Goal: Transaction & Acquisition: Subscribe to service/newsletter

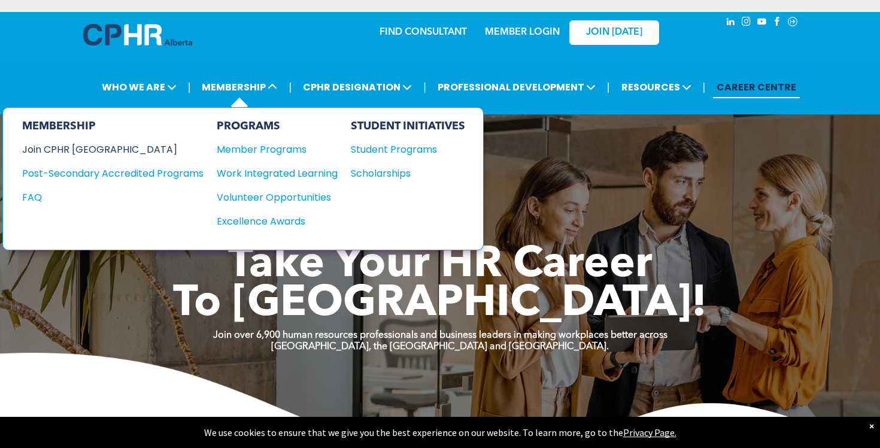
click at [104, 147] on div "Join CPHR [GEOGRAPHIC_DATA]" at bounding box center [103, 149] width 163 height 15
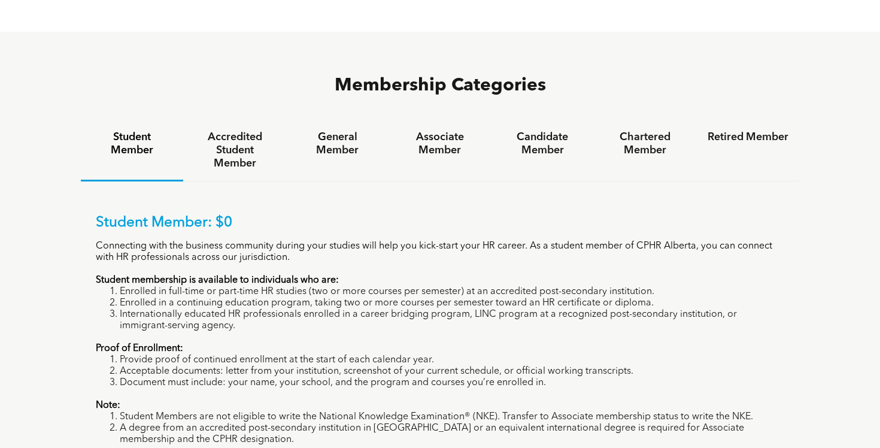
scroll to position [781, 0]
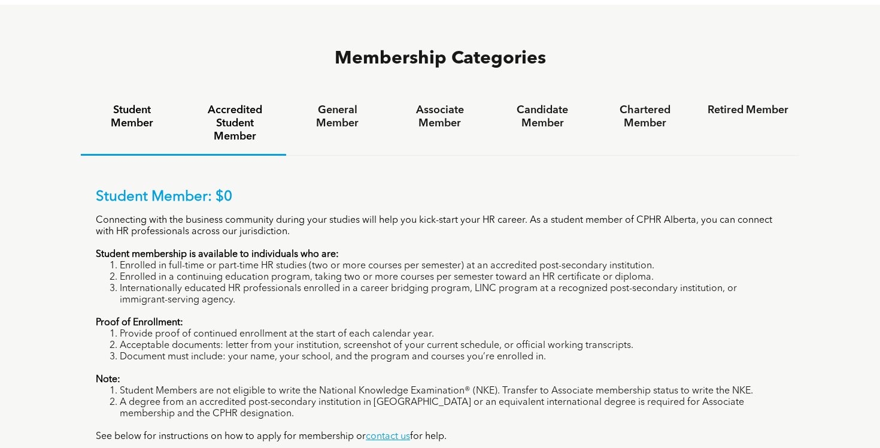
click at [231, 104] on h4 "Accredited Student Member" at bounding box center [234, 124] width 81 height 40
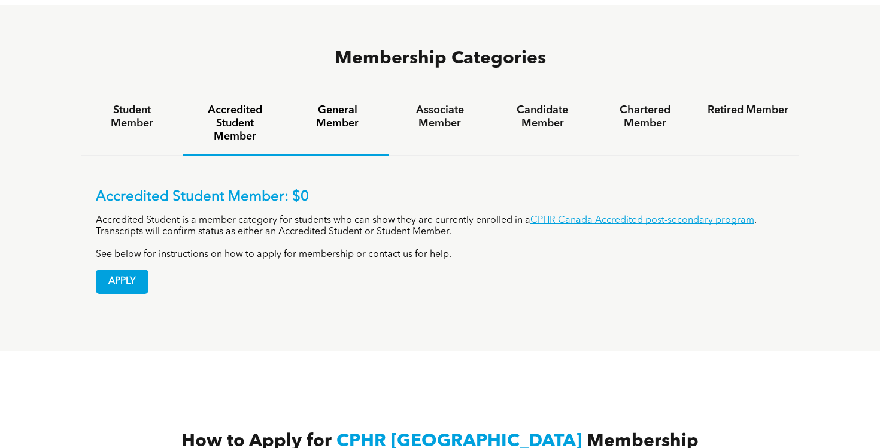
click at [339, 104] on h4 "General Member" at bounding box center [337, 117] width 81 height 26
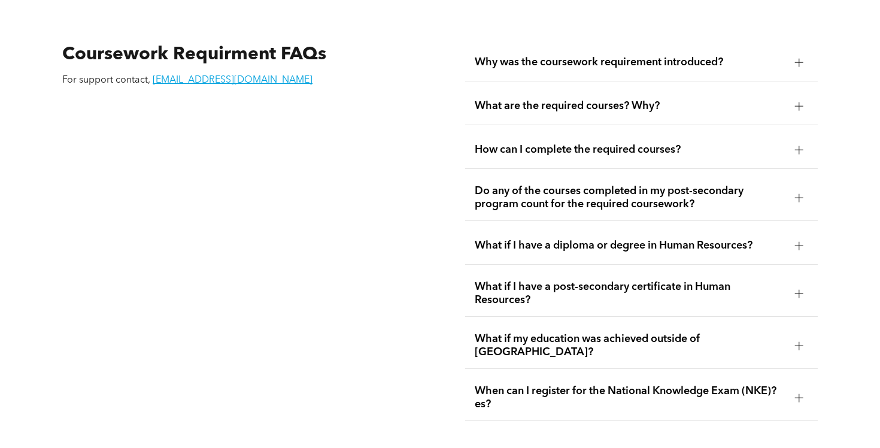
scroll to position [2069, 0]
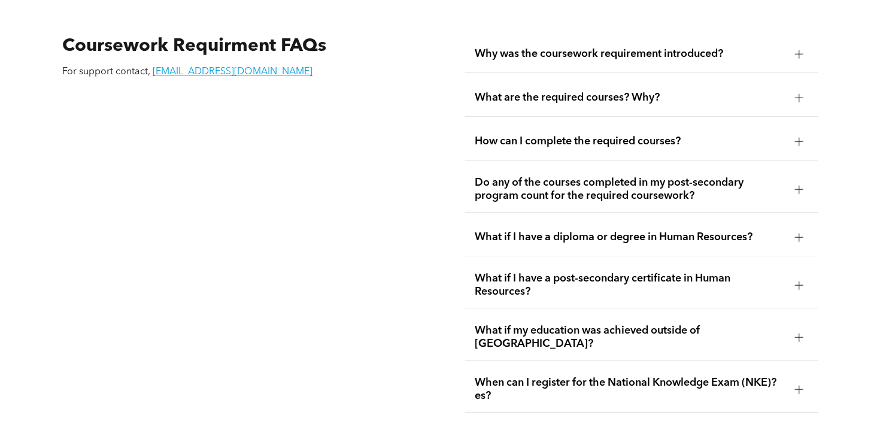
click at [730, 153] on div "How can I complete the required courses?" at bounding box center [641, 142] width 353 height 38
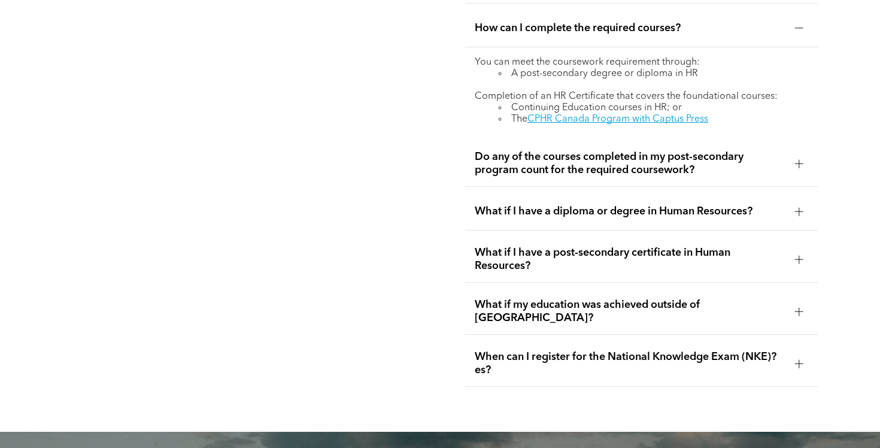
scroll to position [2183, 0]
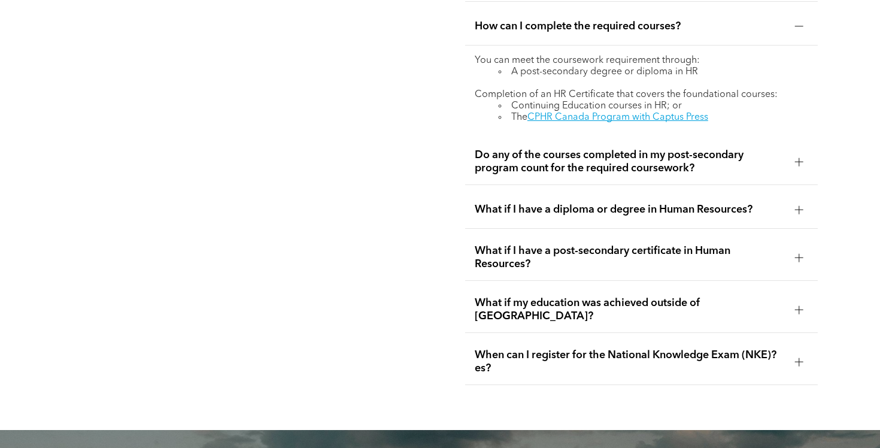
click at [673, 175] on span "Do any of the courses completed in my post-secondary program count for the requ…" at bounding box center [630, 161] width 311 height 26
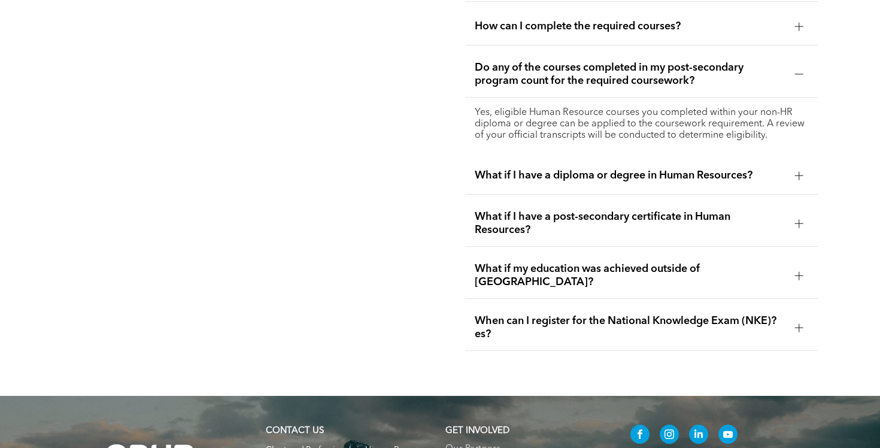
click at [633, 182] on span "What if I have a diploma or degree in Human Resources?" at bounding box center [630, 175] width 311 height 13
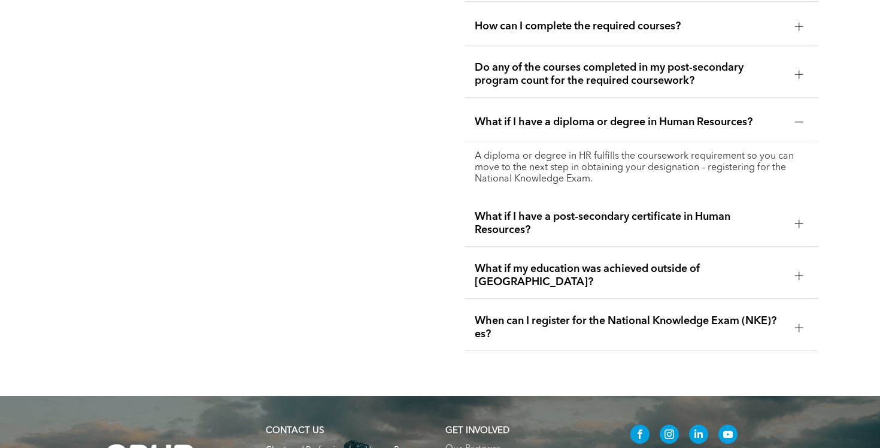
click at [609, 236] on span "What if I have a post-secondary certificate in Human Resources?" at bounding box center [630, 223] width 311 height 26
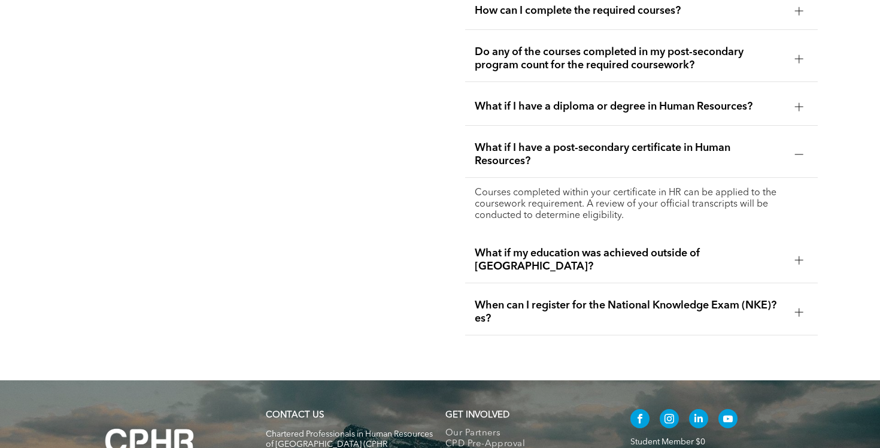
scroll to position [2200, 0]
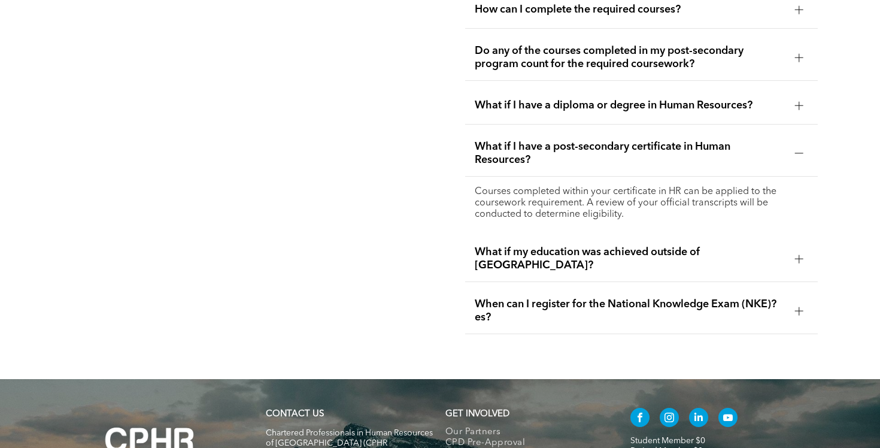
click at [544, 306] on div "When can I register for the National Knowledge Exam (NKE)?es?" at bounding box center [641, 311] width 353 height 46
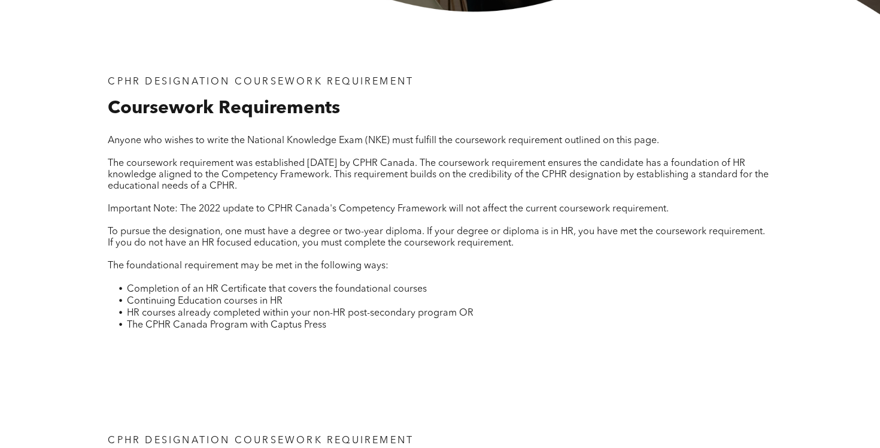
scroll to position [0, 0]
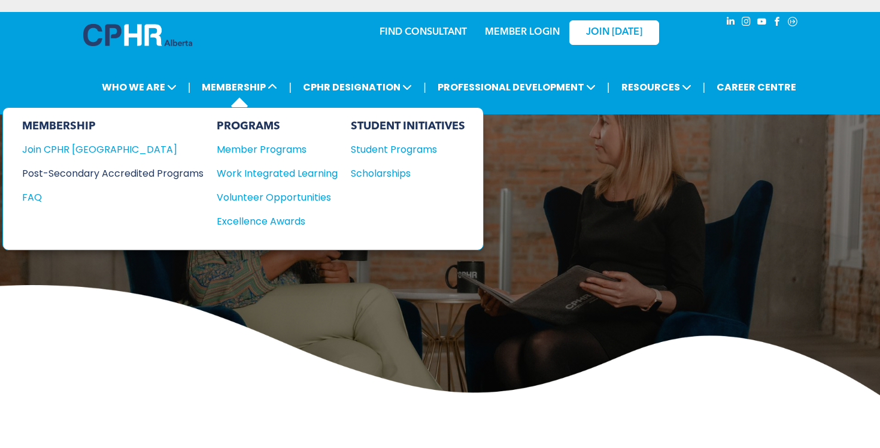
click at [186, 175] on div "Post-Secondary Accredited Programs" at bounding box center [103, 173] width 163 height 15
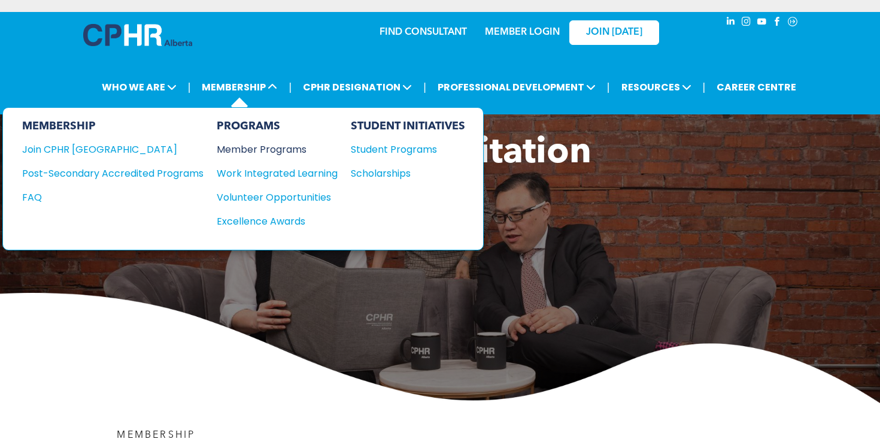
click at [264, 147] on div "Member Programs" at bounding box center [271, 149] width 109 height 15
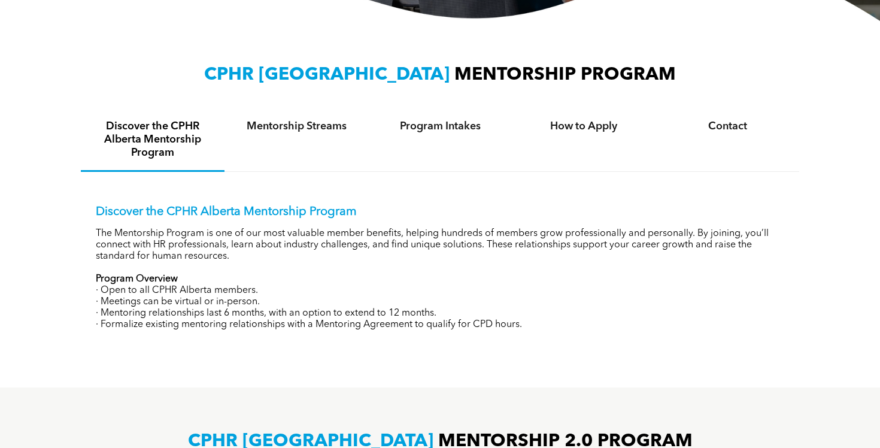
scroll to position [372, 0]
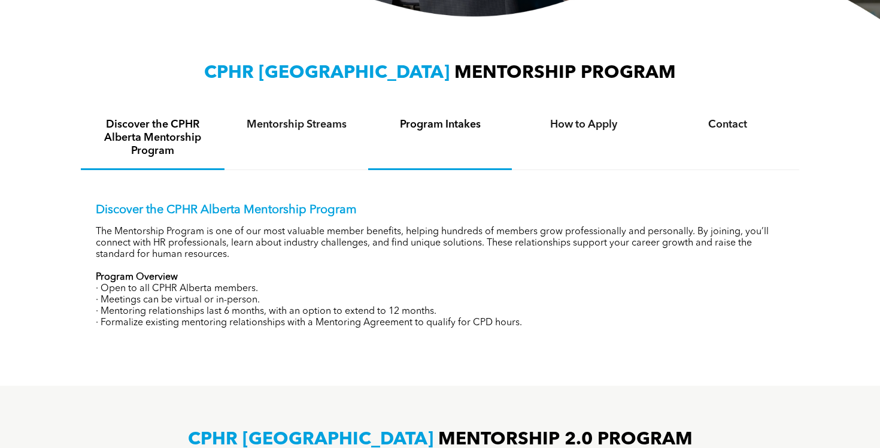
click at [434, 119] on div "Program Intakes" at bounding box center [440, 138] width 144 height 63
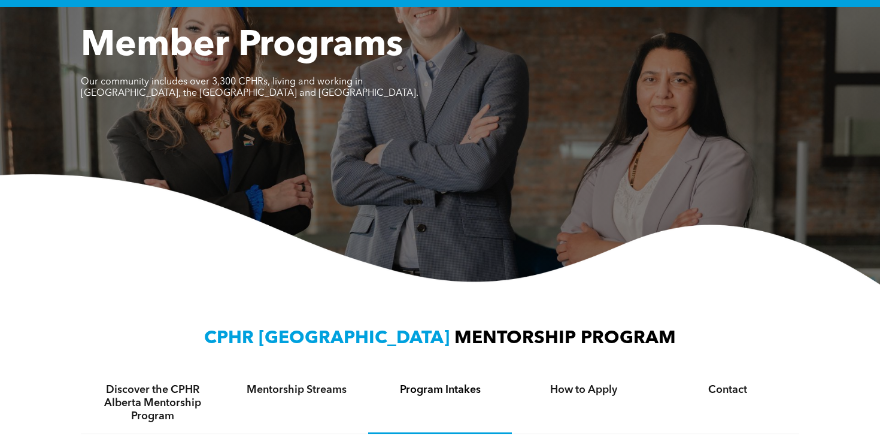
scroll to position [0, 0]
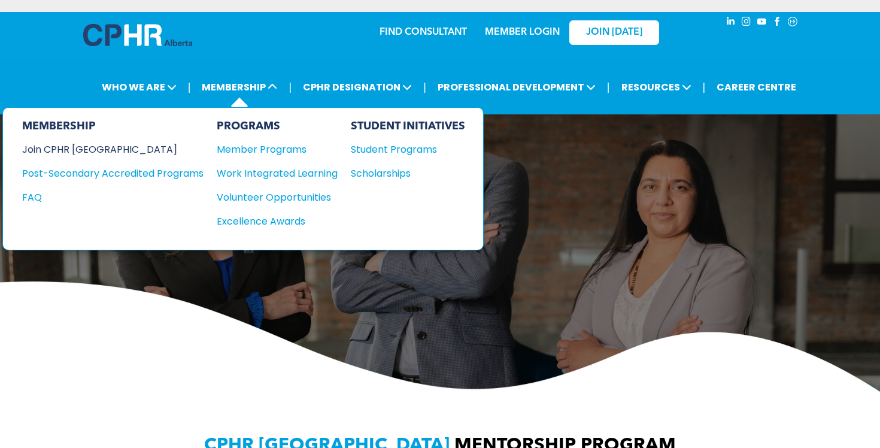
click at [83, 153] on div "Join CPHR [GEOGRAPHIC_DATA]" at bounding box center [103, 149] width 163 height 15
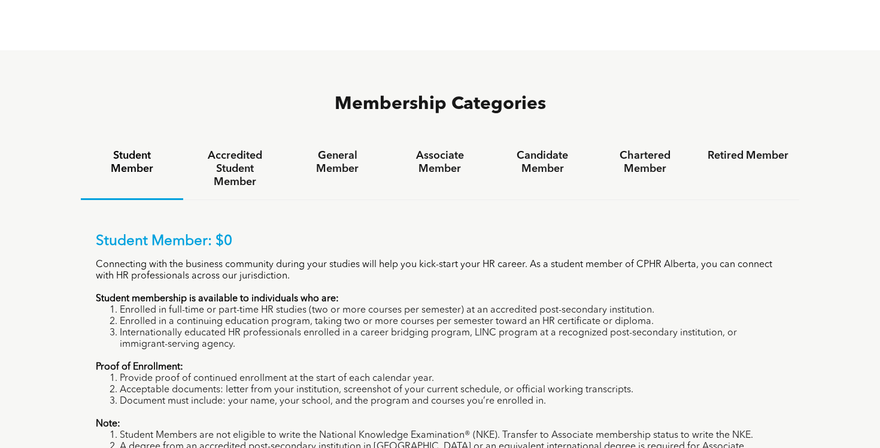
scroll to position [729, 0]
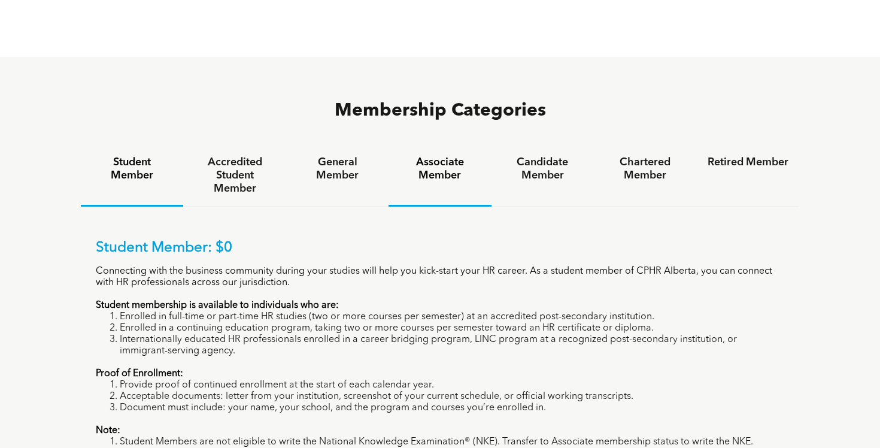
click at [443, 156] on h4 "Associate Member" at bounding box center [439, 169] width 81 height 26
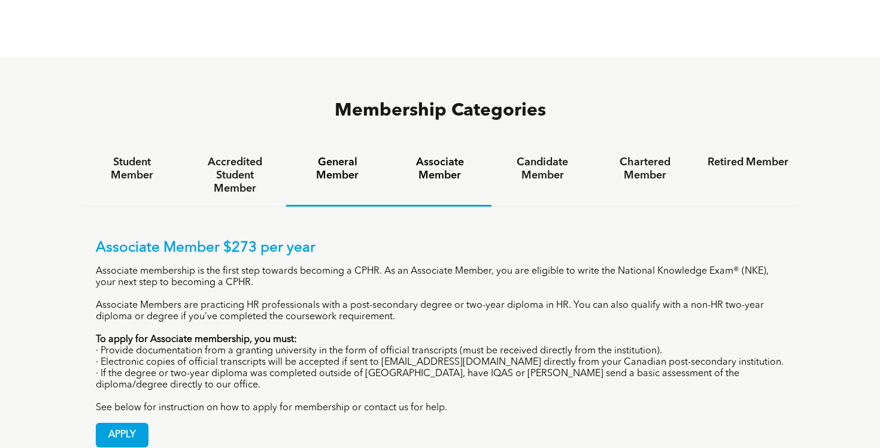
click at [341, 145] on div "General Member" at bounding box center [337, 176] width 102 height 62
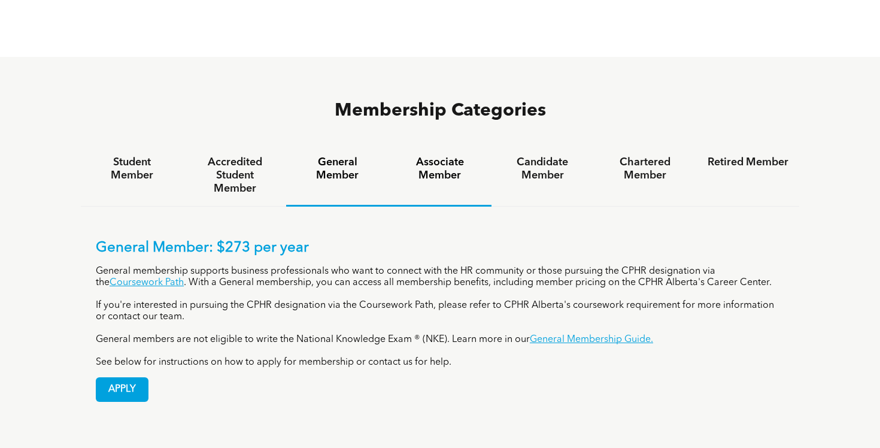
click at [426, 156] on h4 "Associate Member" at bounding box center [439, 169] width 81 height 26
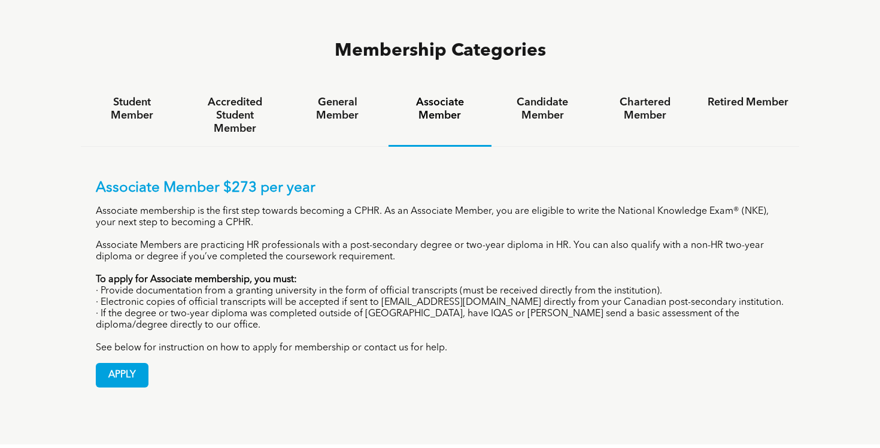
scroll to position [805, 0]
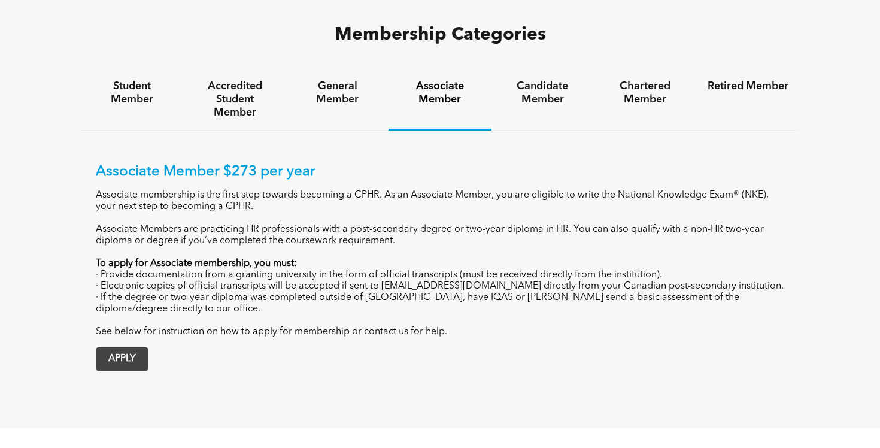
click at [144, 347] on span "APPLY" at bounding box center [121, 358] width 51 height 23
